Goal: Navigation & Orientation: Find specific page/section

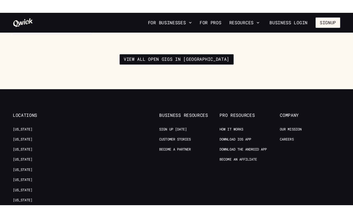
scroll to position [919, 0]
